Goal: Transaction & Acquisition: Purchase product/service

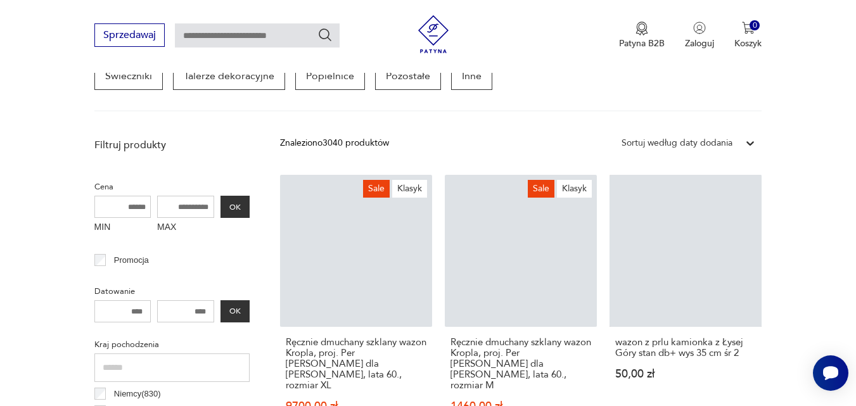
scroll to position [463, 0]
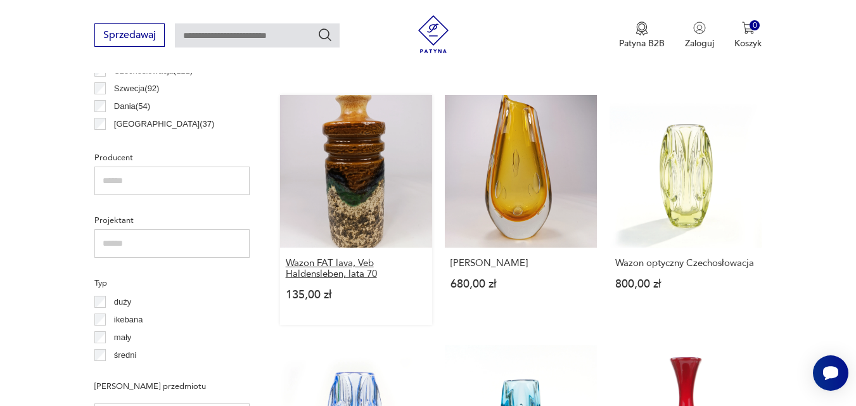
scroll to position [780, 0]
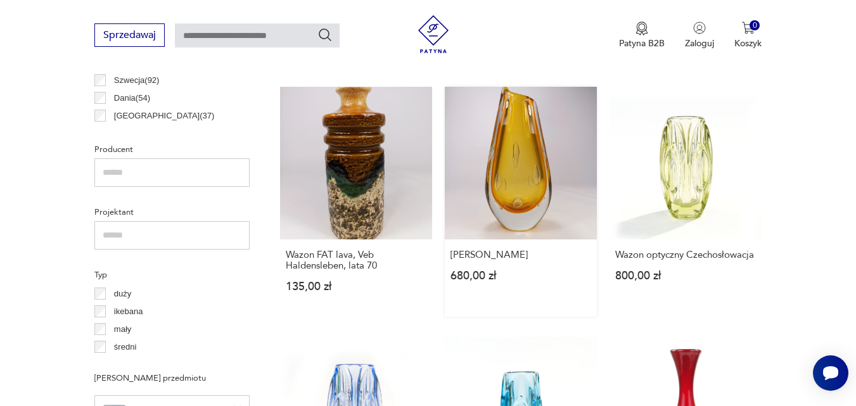
click at [523, 184] on link "Wazon Murano 680,00 zł" at bounding box center [521, 201] width 152 height 229
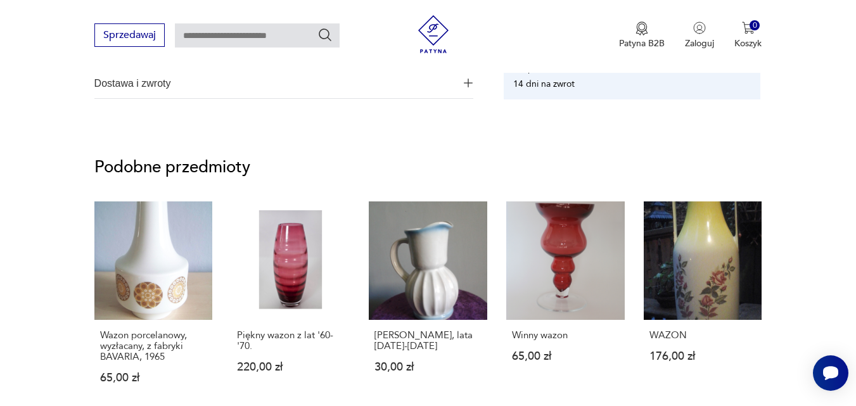
scroll to position [824, 0]
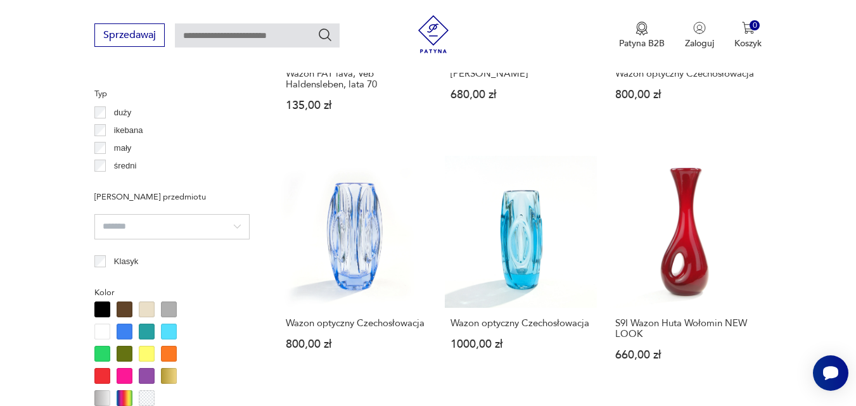
scroll to position [967, 0]
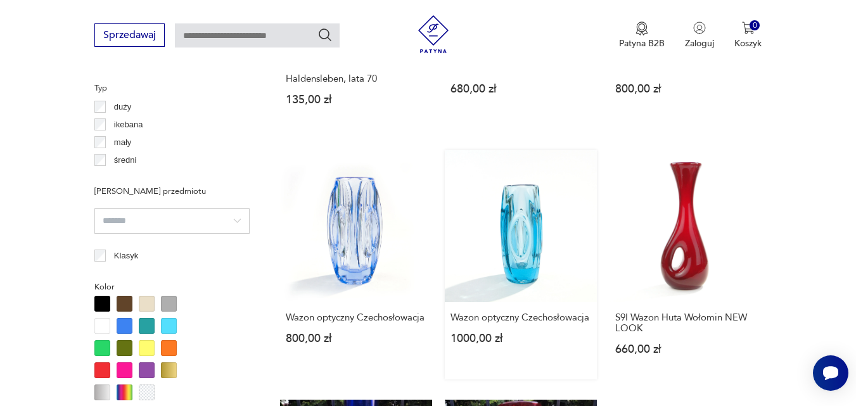
click at [527, 235] on link "Wazon optyczny Czechosłowacja 1000,00 zł" at bounding box center [521, 264] width 152 height 229
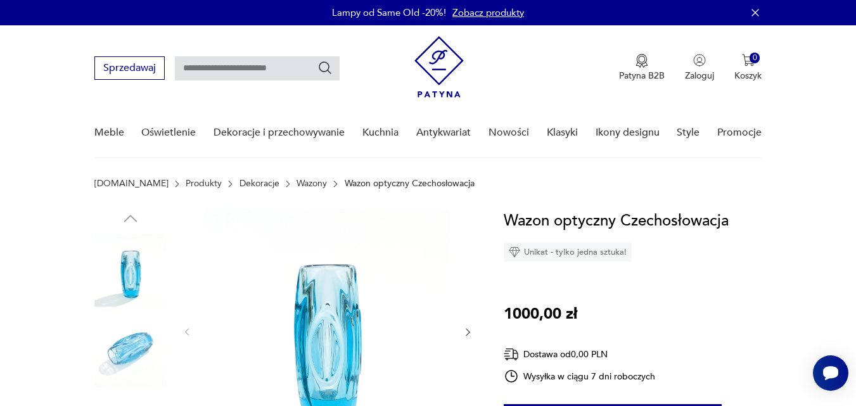
click at [463, 330] on icon "button" at bounding box center [468, 332] width 11 height 11
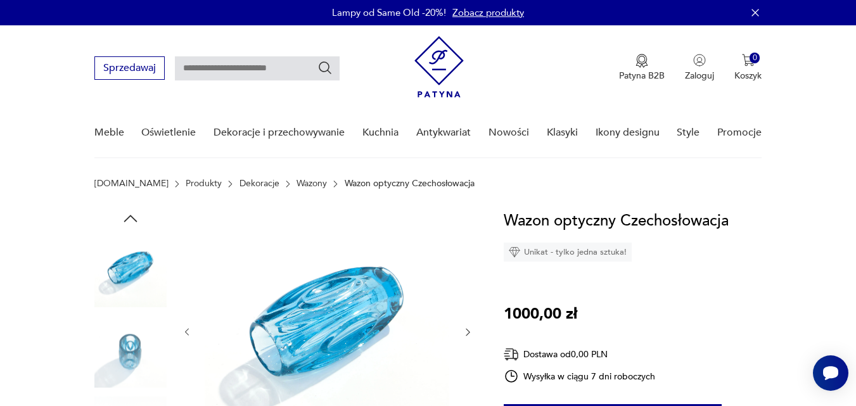
click at [463, 330] on icon "button" at bounding box center [468, 332] width 11 height 11
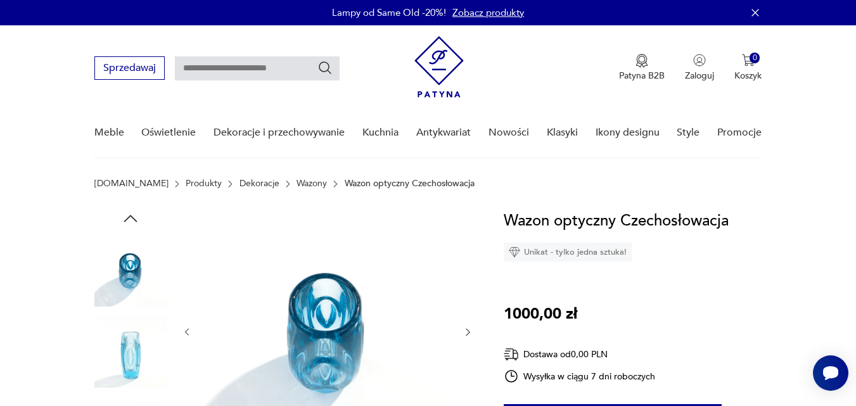
click at [463, 330] on icon "button" at bounding box center [468, 332] width 11 height 11
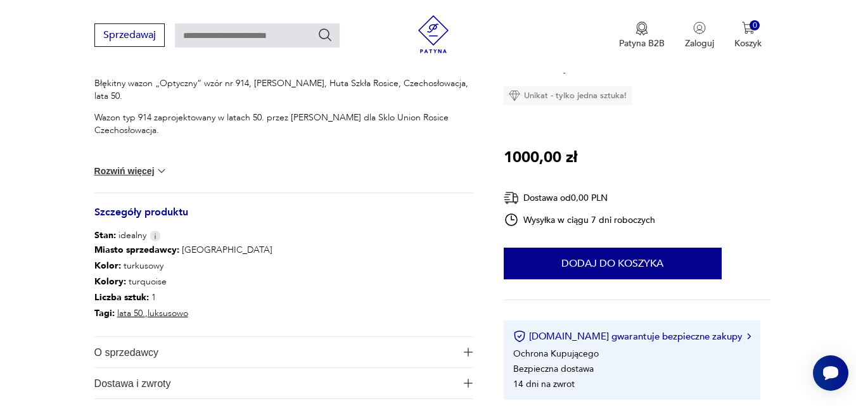
scroll to position [571, 0]
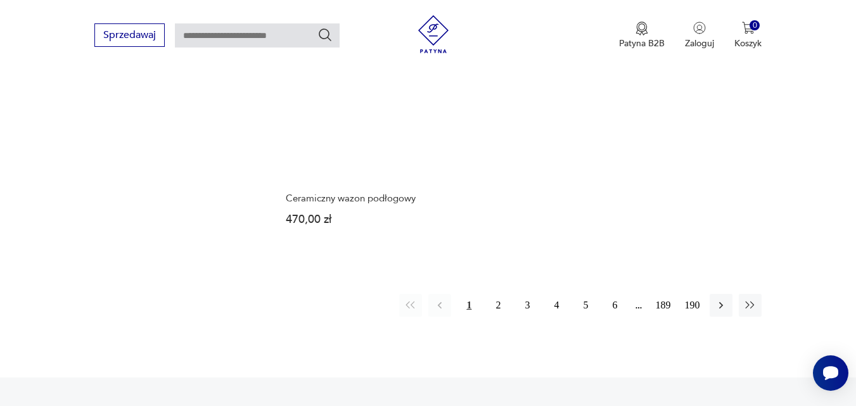
scroll to position [1896, 0]
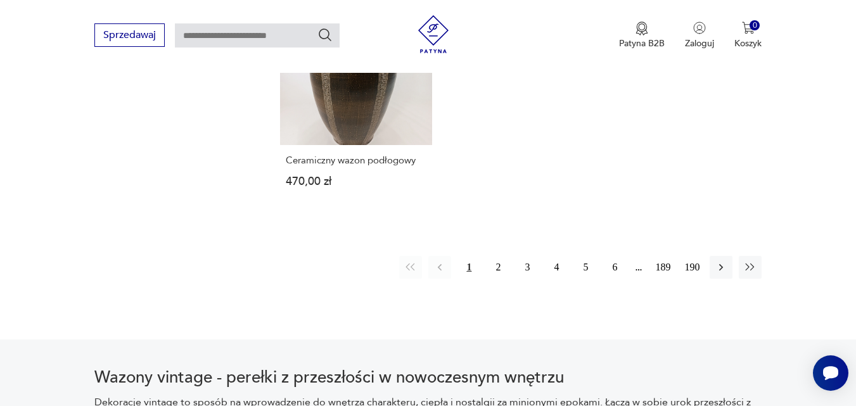
click at [468, 256] on button "1" at bounding box center [469, 267] width 23 height 23
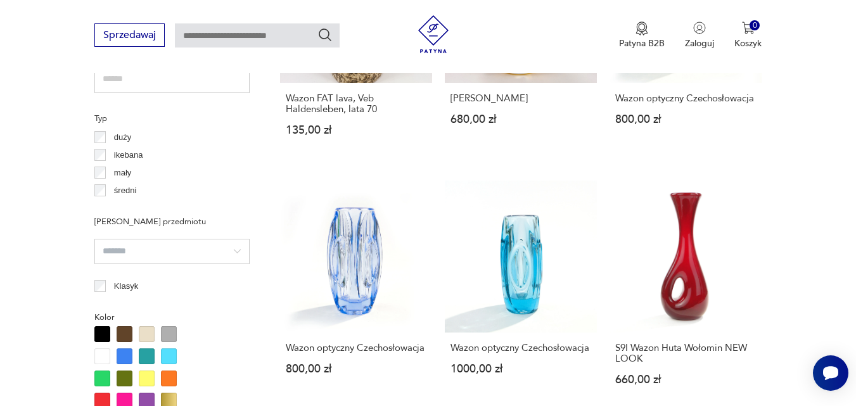
scroll to position [717, 0]
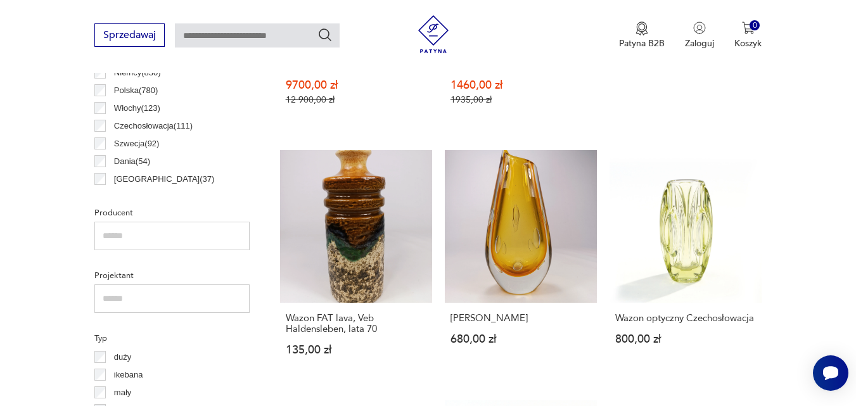
scroll to position [1896, 0]
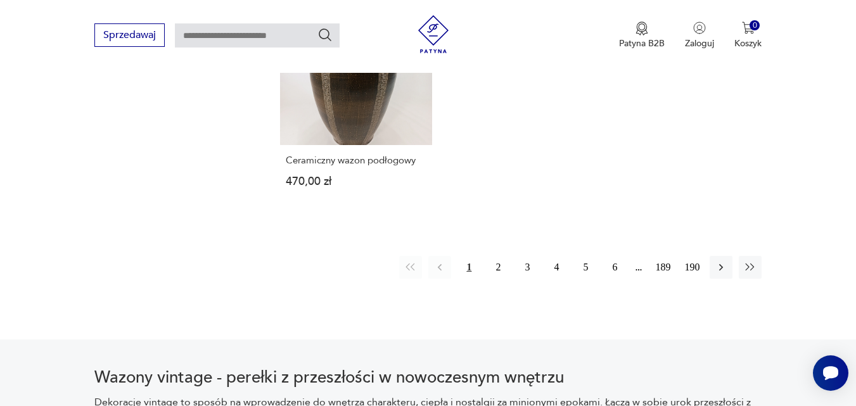
scroll to position [463, 0]
